Goal: Task Accomplishment & Management: Manage account settings

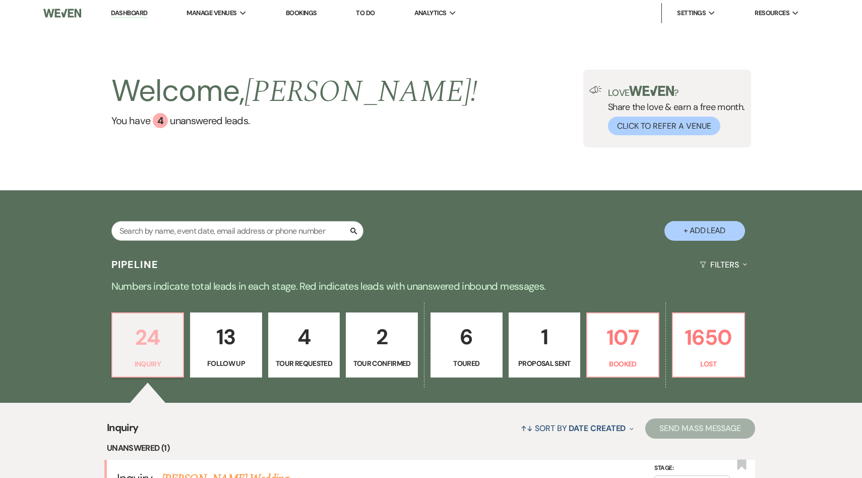
click at [156, 345] on p "24" at bounding box center [148, 337] width 59 height 34
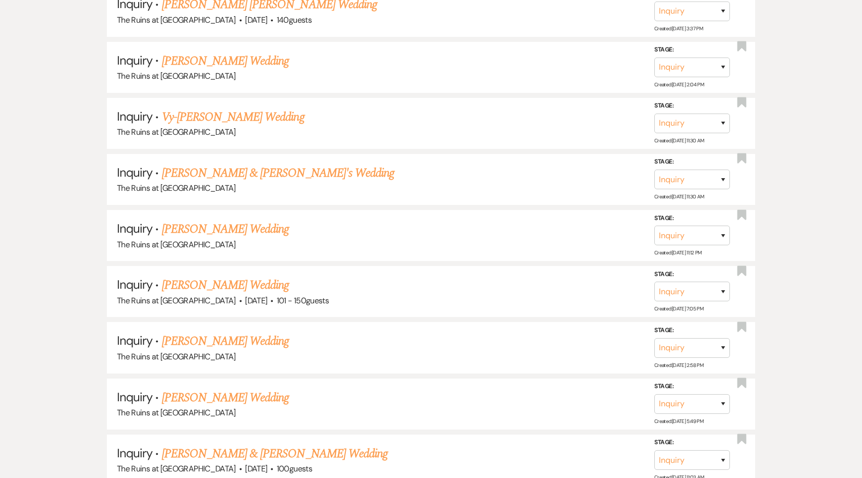
scroll to position [648, 0]
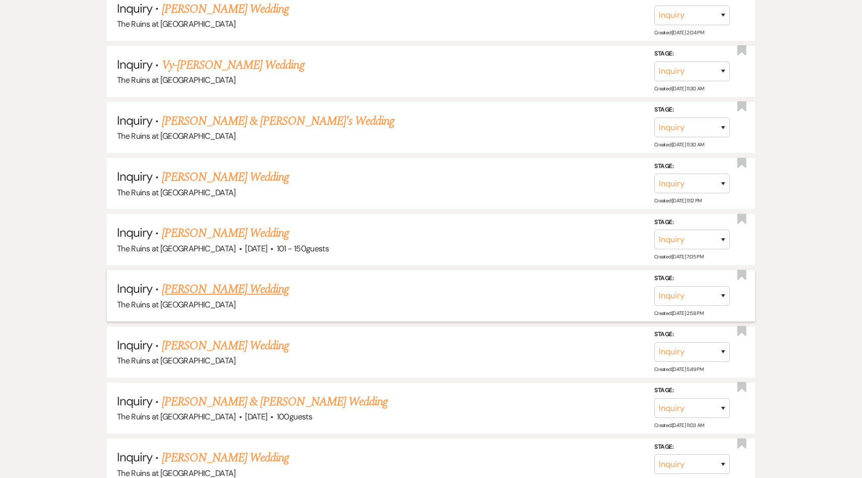
click at [226, 286] on link "[PERSON_NAME] Wedding" at bounding box center [226, 289] width 128 height 18
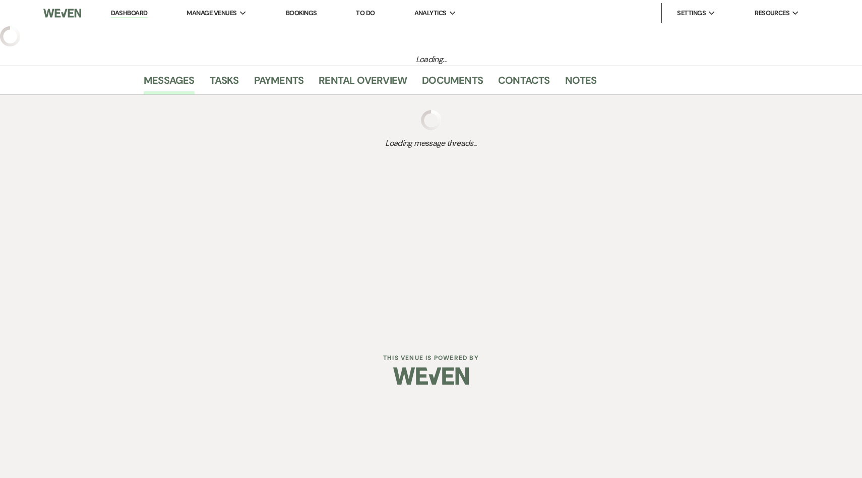
select select "5"
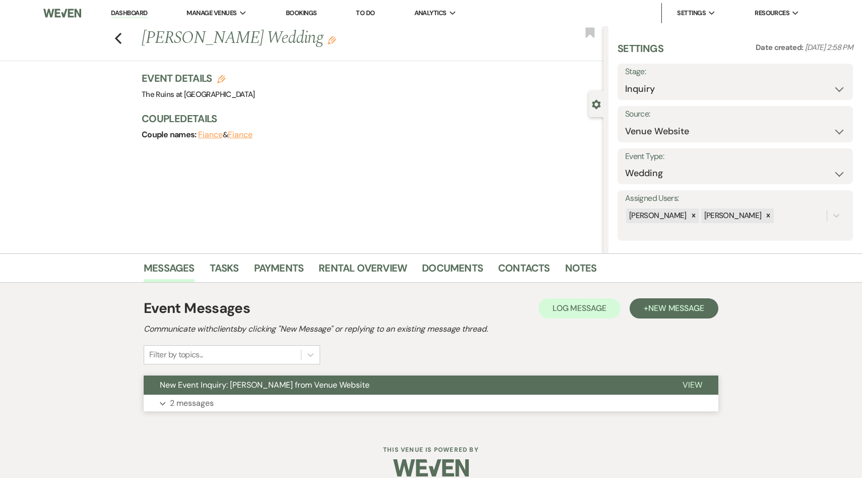
click at [261, 384] on span "New Event Inquiry: [PERSON_NAME] from Venue Website" at bounding box center [265, 384] width 210 height 11
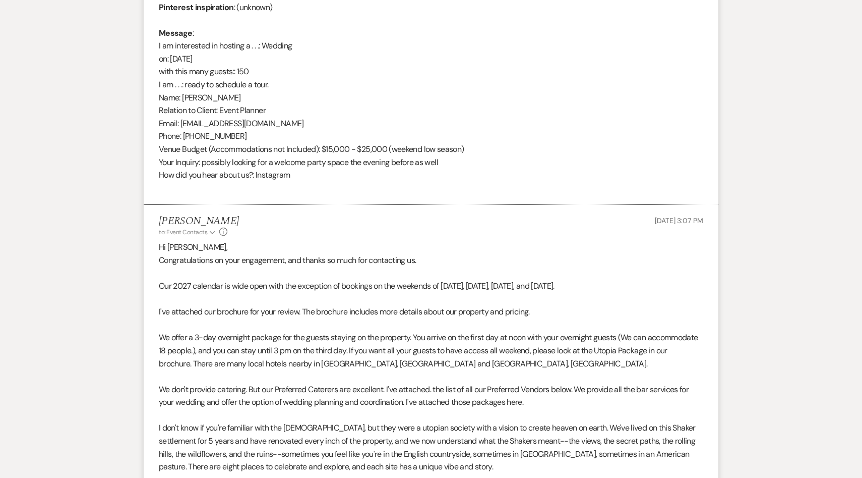
scroll to position [527, 0]
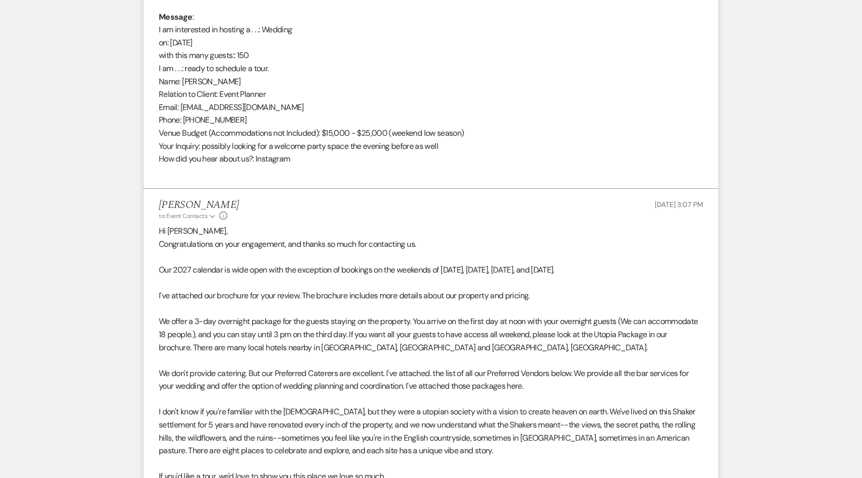
click at [477, 343] on p "We offer a 3-day overnight package for the guests staying on the property. You …" at bounding box center [431, 334] width 545 height 39
click at [438, 219] on div "[PERSON_NAME] to: Event Contacts Expand Info [DATE] 3:07 PM" at bounding box center [431, 210] width 545 height 22
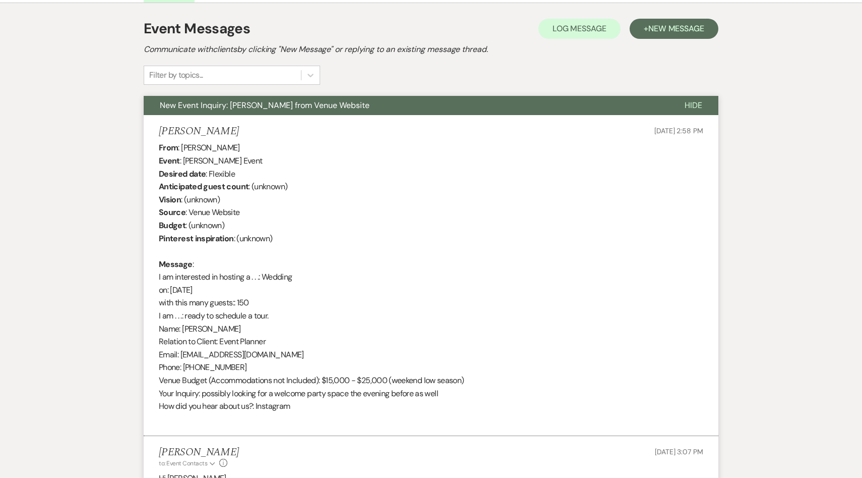
scroll to position [287, 0]
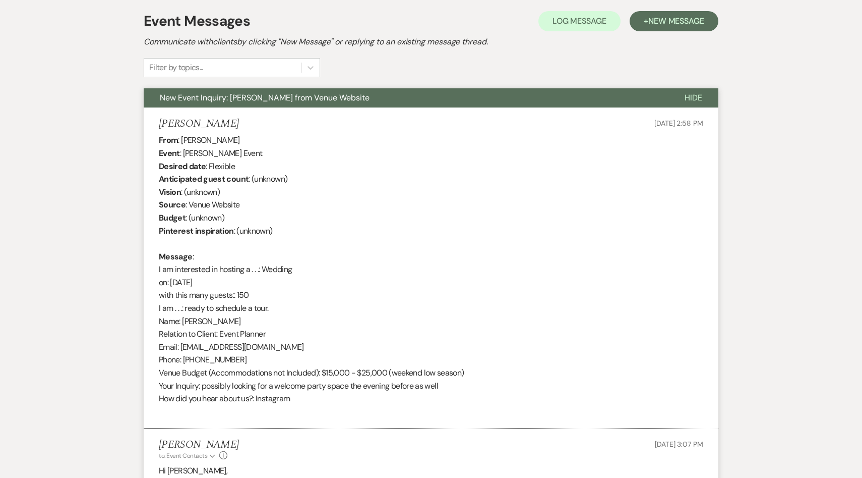
click at [605, 265] on div "From : [PERSON_NAME] Event : [PERSON_NAME] Event Desired date : Flexible Antici…" at bounding box center [431, 276] width 545 height 284
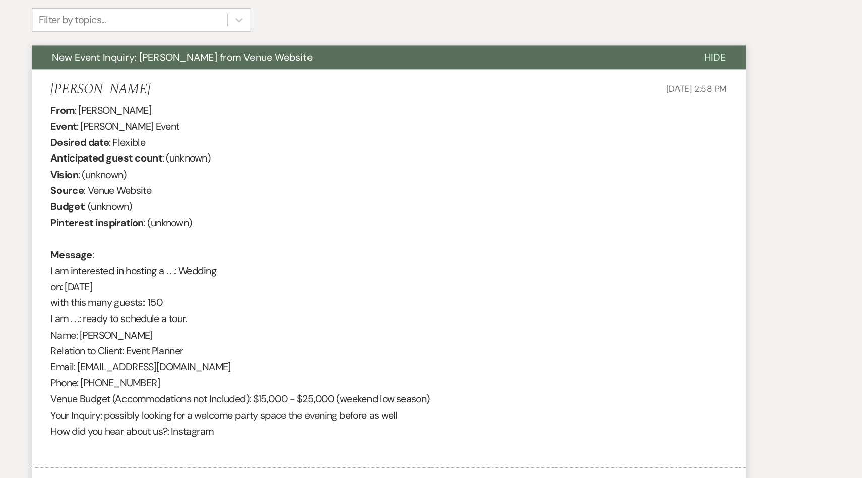
click at [612, 261] on div "From : [PERSON_NAME] Event : [PERSON_NAME] Event Desired date : Flexible Antici…" at bounding box center [431, 276] width 545 height 284
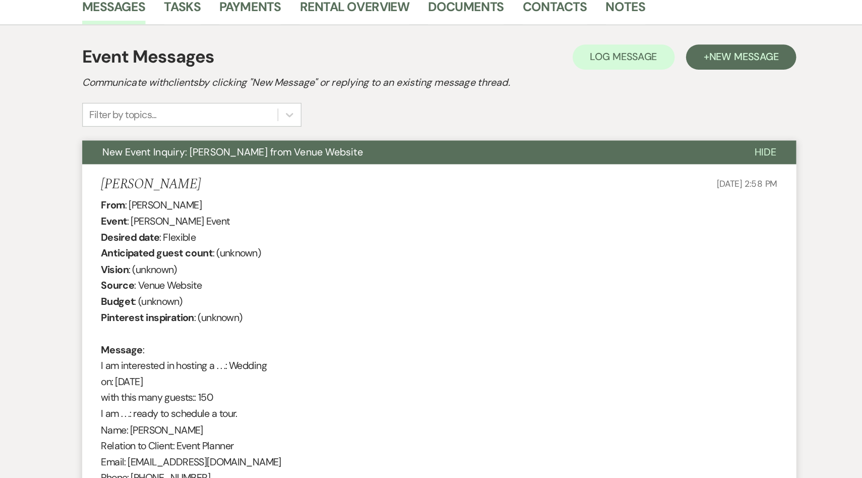
scroll to position [248, 0]
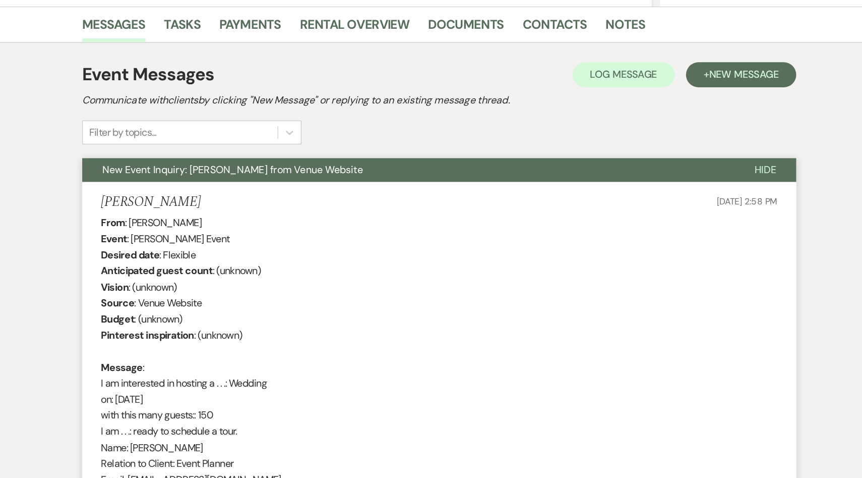
click at [370, 165] on div "[PERSON_NAME] [DATE] 2:58 PM" at bounding box center [431, 162] width 545 height 13
click at [449, 106] on div "Event Messages Log Log Message + New Message Communicate with clients by clicki…" at bounding box center [431, 82] width 575 height 67
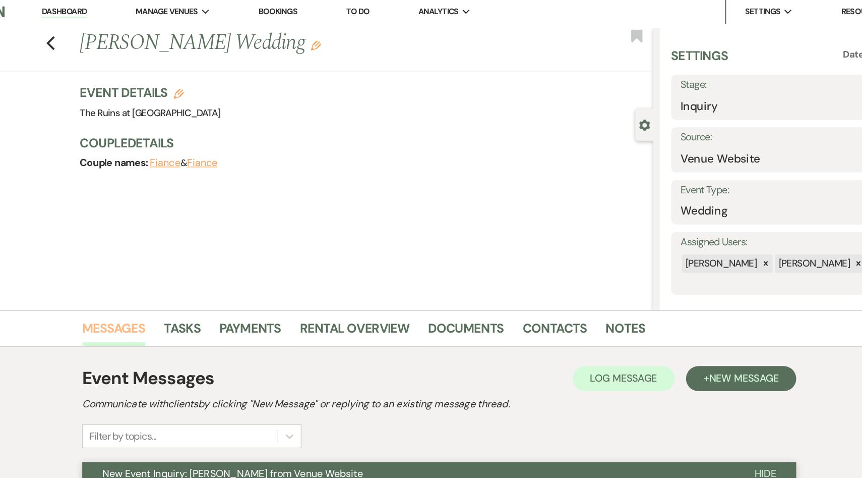
scroll to position [0, 0]
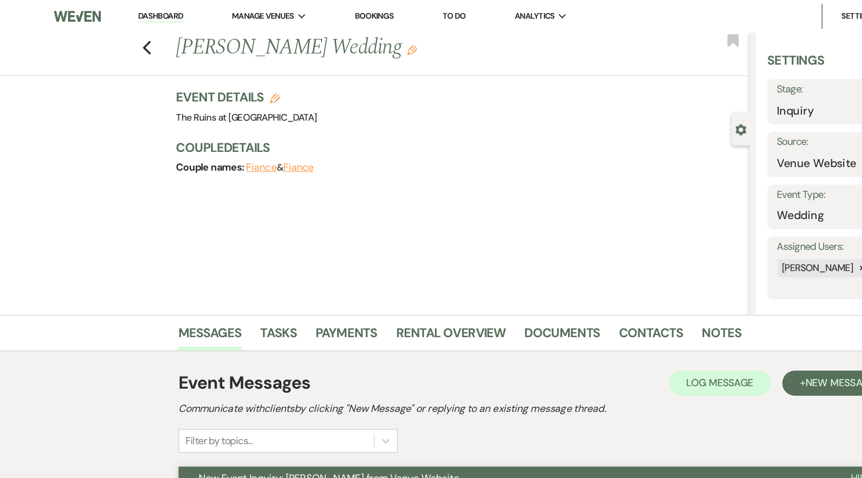
click at [136, 12] on link "Dashboard" at bounding box center [129, 14] width 36 height 10
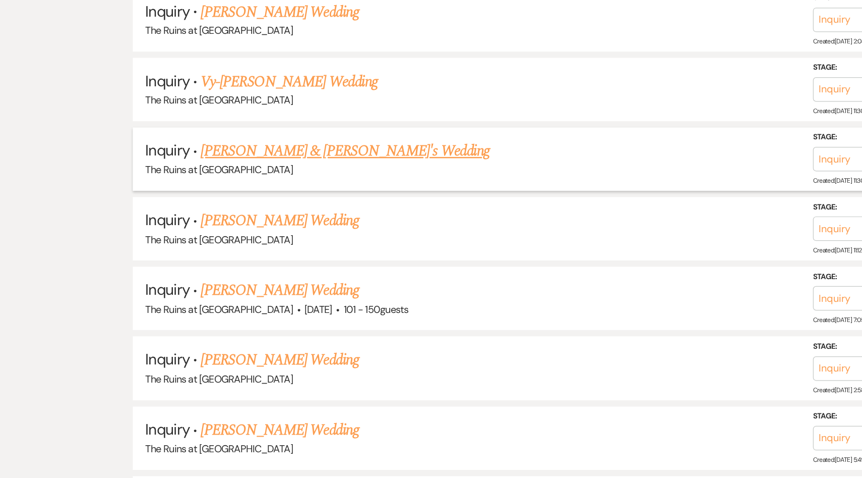
scroll to position [568, 0]
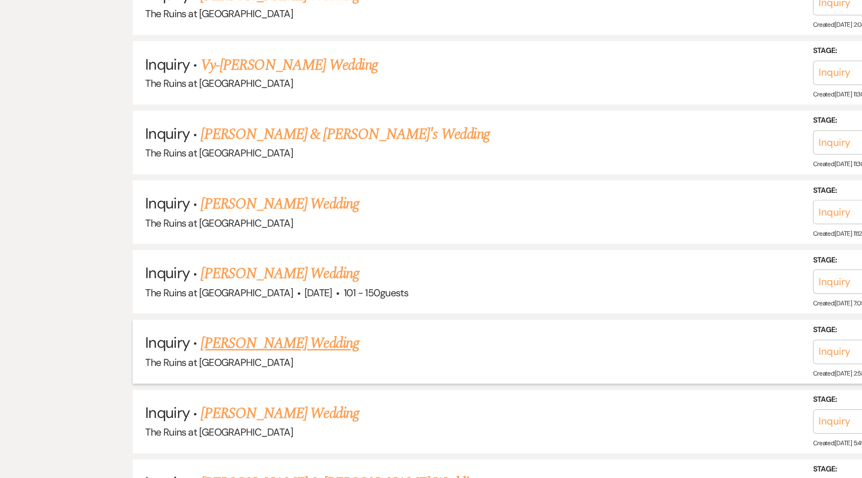
click at [205, 368] on link "[PERSON_NAME] Wedding" at bounding box center [226, 369] width 128 height 18
select select "5"
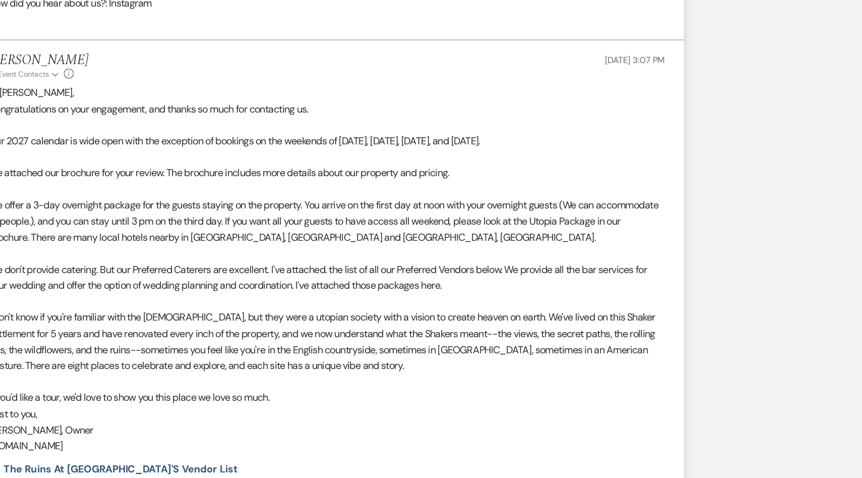
scroll to position [705, 0]
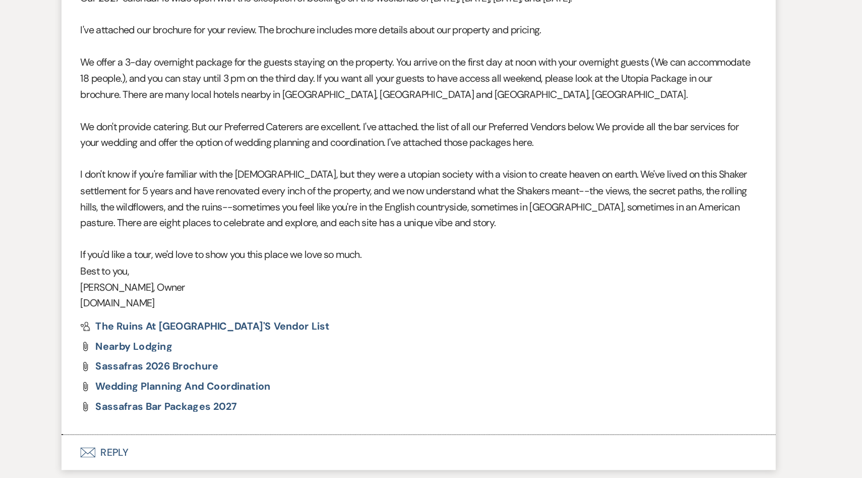
click at [188, 460] on button "Envelope Reply" at bounding box center [431, 457] width 575 height 28
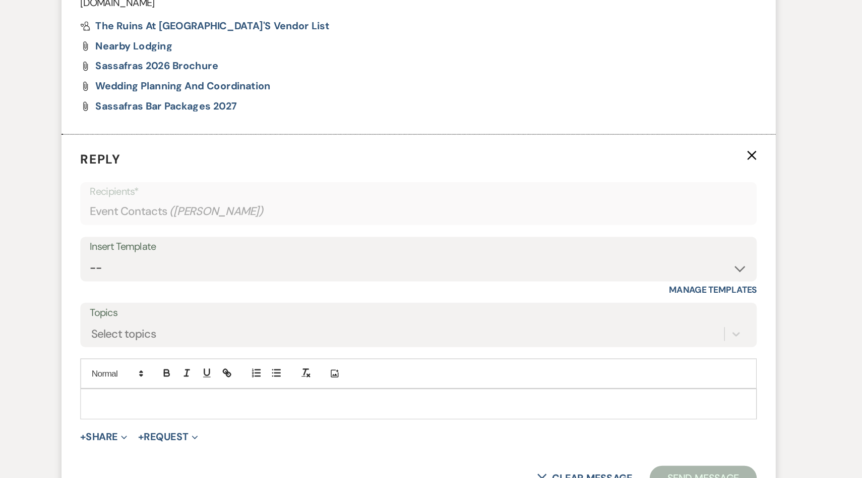
scroll to position [966, 0]
